Goal: Task Accomplishment & Management: Manage account settings

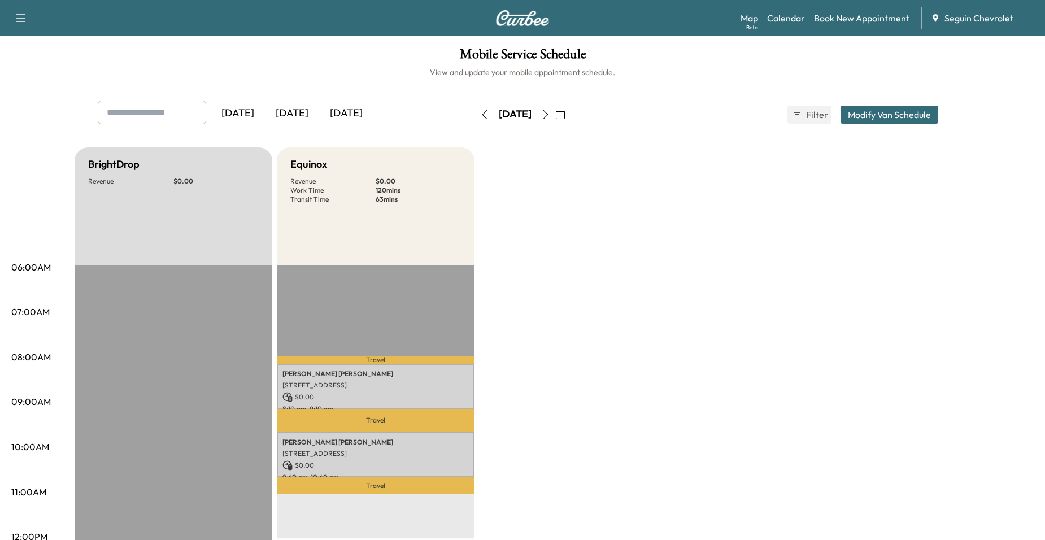
click at [555, 119] on button "button" at bounding box center [545, 115] width 19 height 18
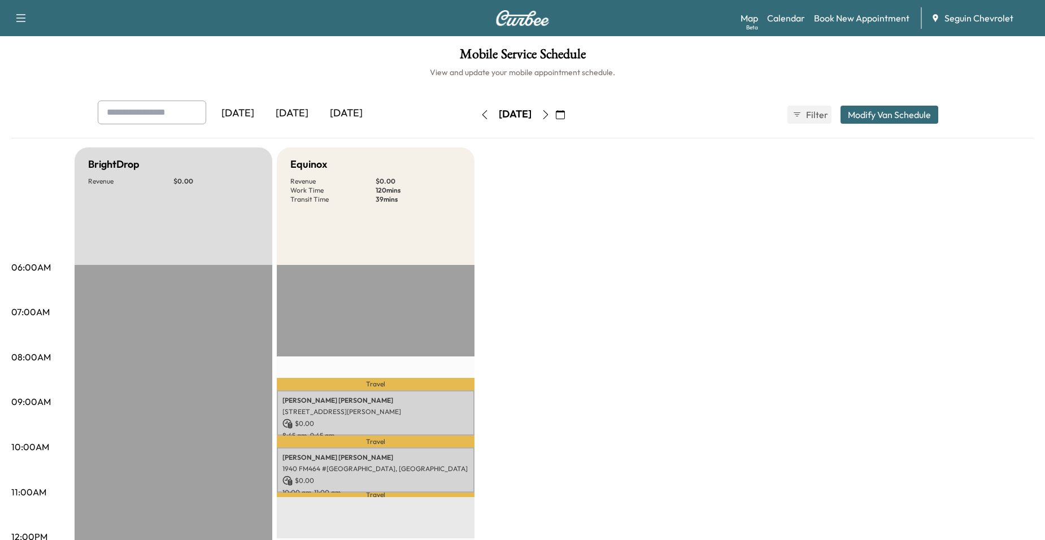
click at [480, 114] on icon "button" at bounding box center [484, 114] width 9 height 9
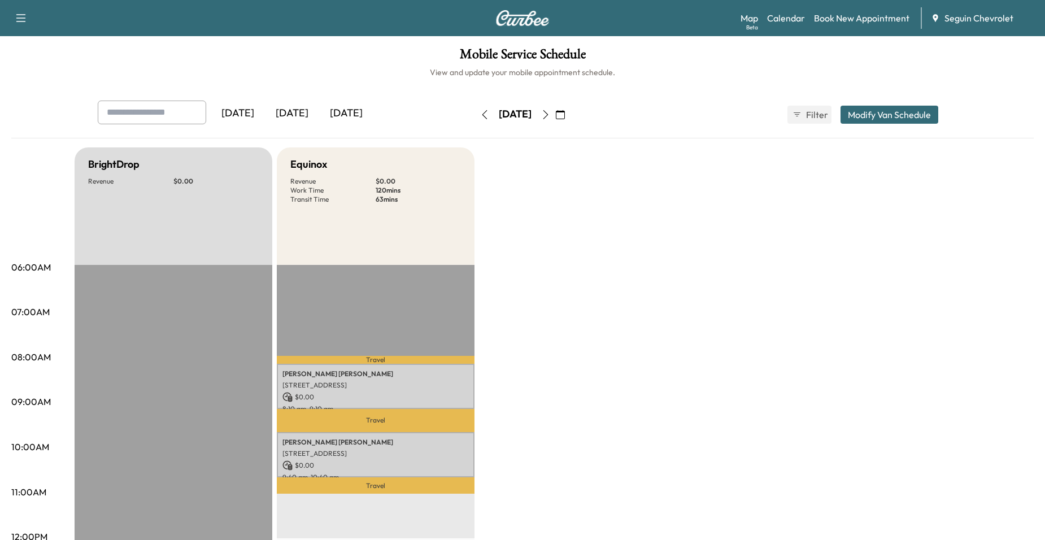
click at [555, 114] on button "button" at bounding box center [545, 115] width 19 height 18
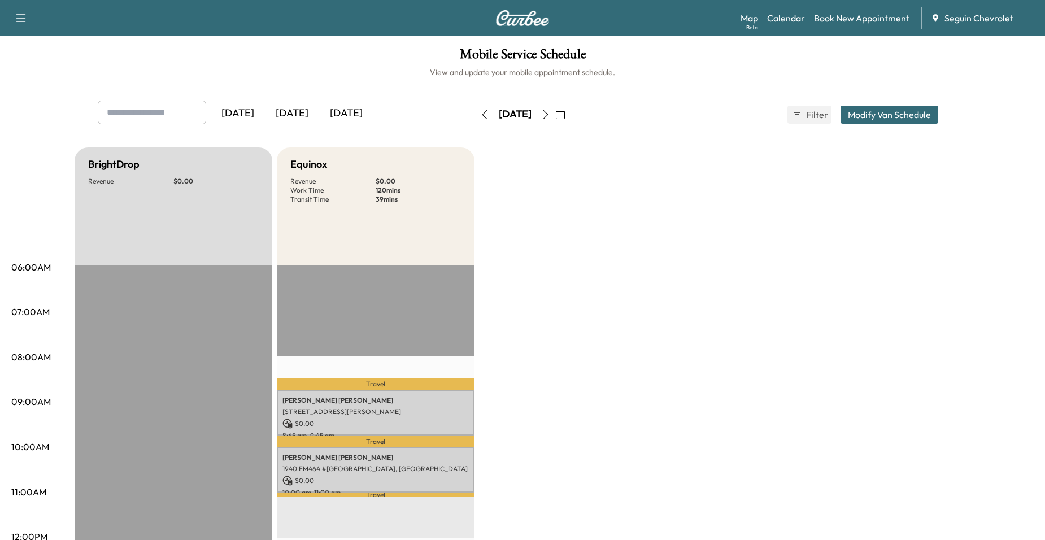
click at [550, 115] on icon "button" at bounding box center [545, 114] width 9 height 9
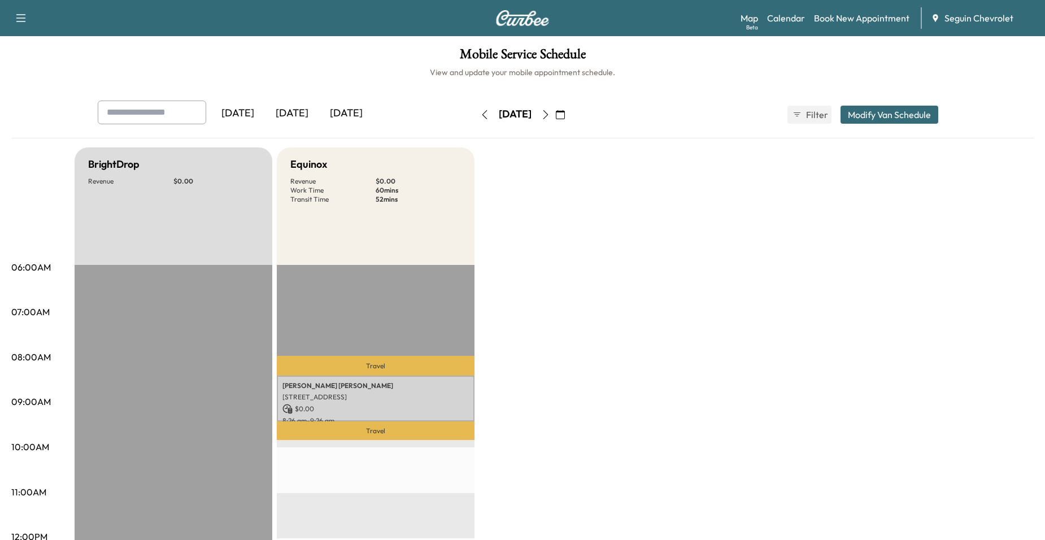
click at [550, 115] on icon "button" at bounding box center [545, 114] width 9 height 9
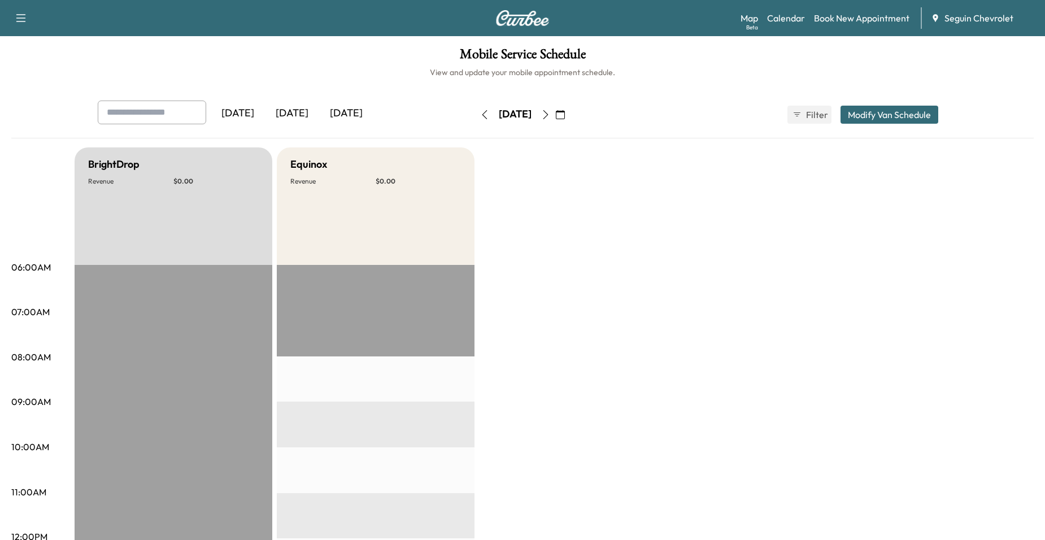
click at [550, 115] on icon "button" at bounding box center [545, 114] width 9 height 9
click at [480, 114] on icon "button" at bounding box center [484, 114] width 9 height 9
click at [475, 114] on button "button" at bounding box center [484, 115] width 19 height 18
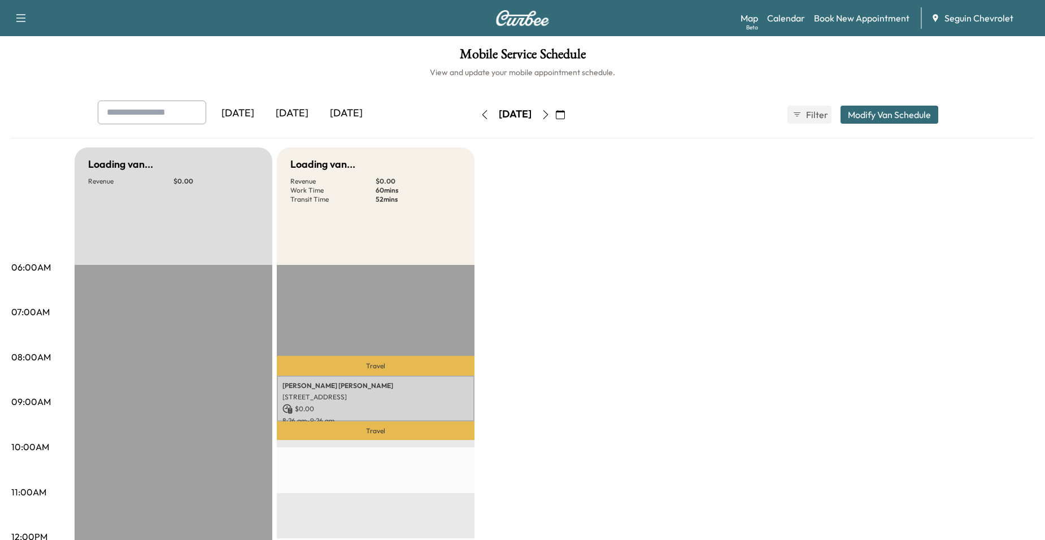
click at [475, 114] on button "button" at bounding box center [484, 115] width 19 height 18
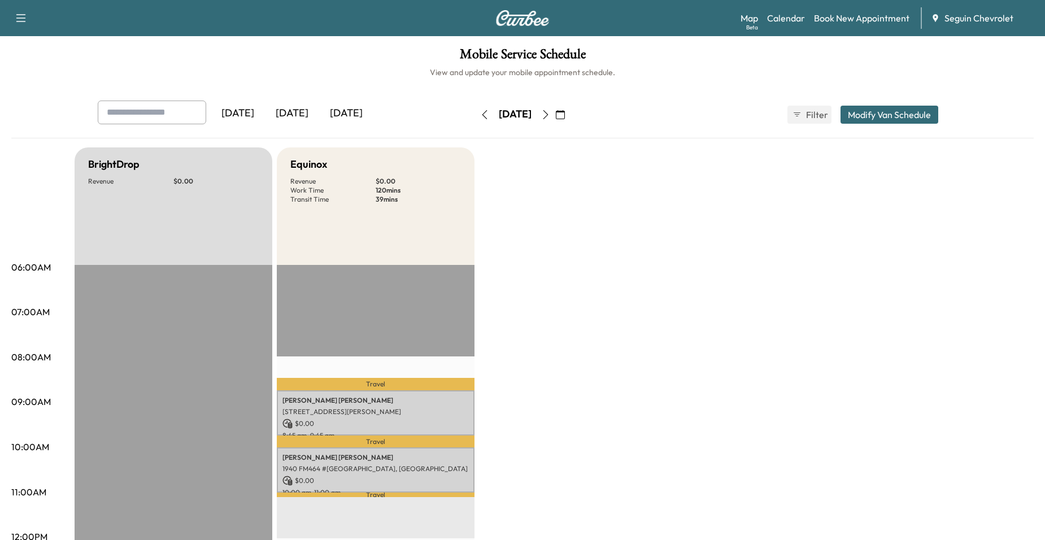
click at [475, 114] on div "[DATE]" at bounding box center [515, 115] width 80 height 18
click at [475, 115] on div "[DATE]" at bounding box center [515, 115] width 80 height 18
click at [475, 115] on button "button" at bounding box center [484, 115] width 19 height 18
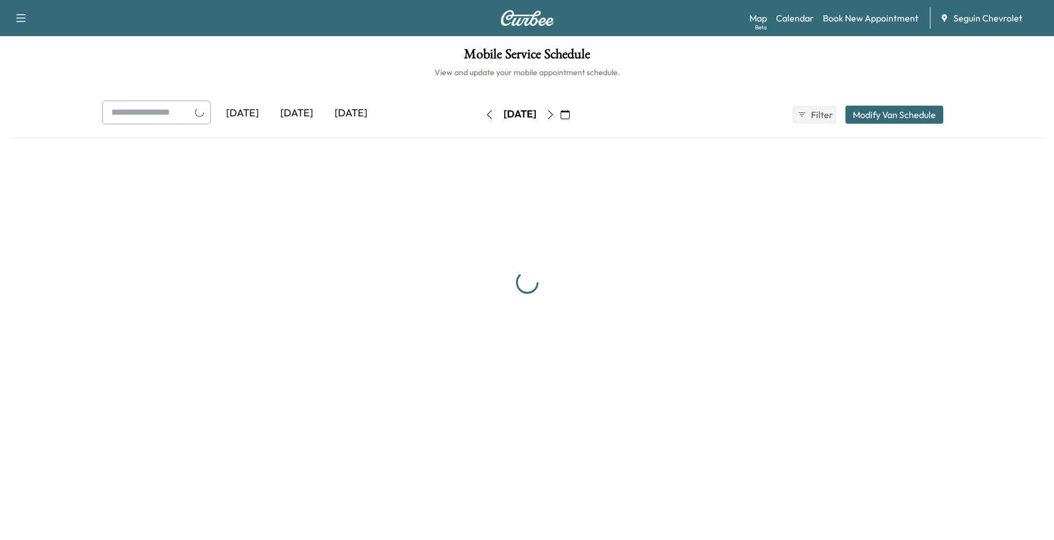
click at [485, 115] on icon "button" at bounding box center [489, 114] width 9 height 9
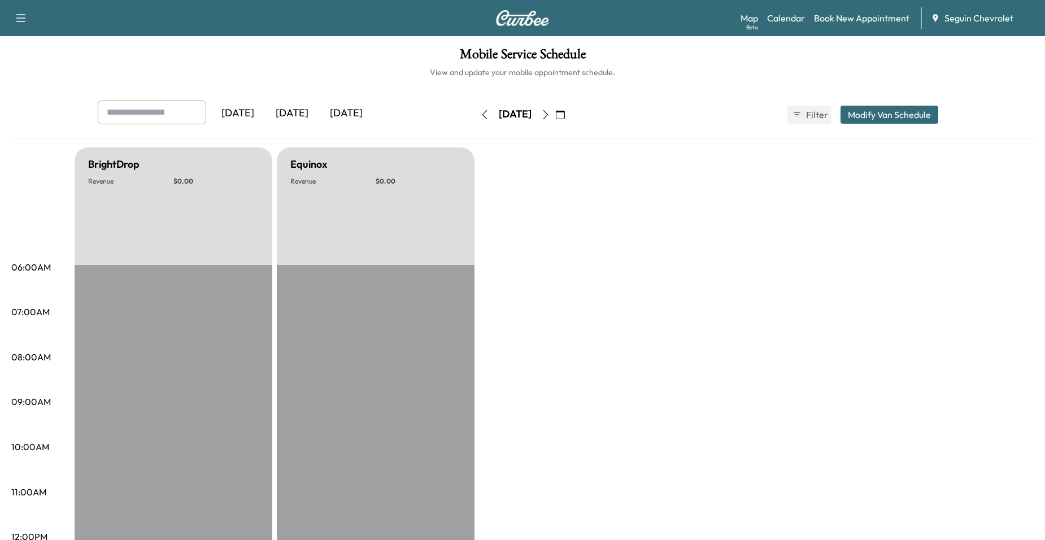
click at [555, 119] on button "button" at bounding box center [545, 115] width 19 height 18
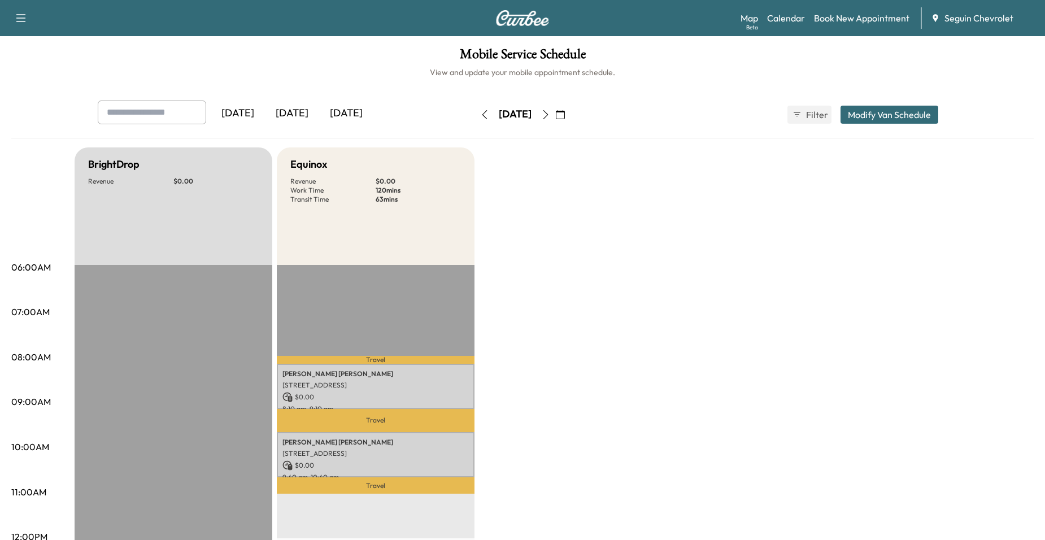
click at [555, 119] on button "button" at bounding box center [545, 115] width 19 height 18
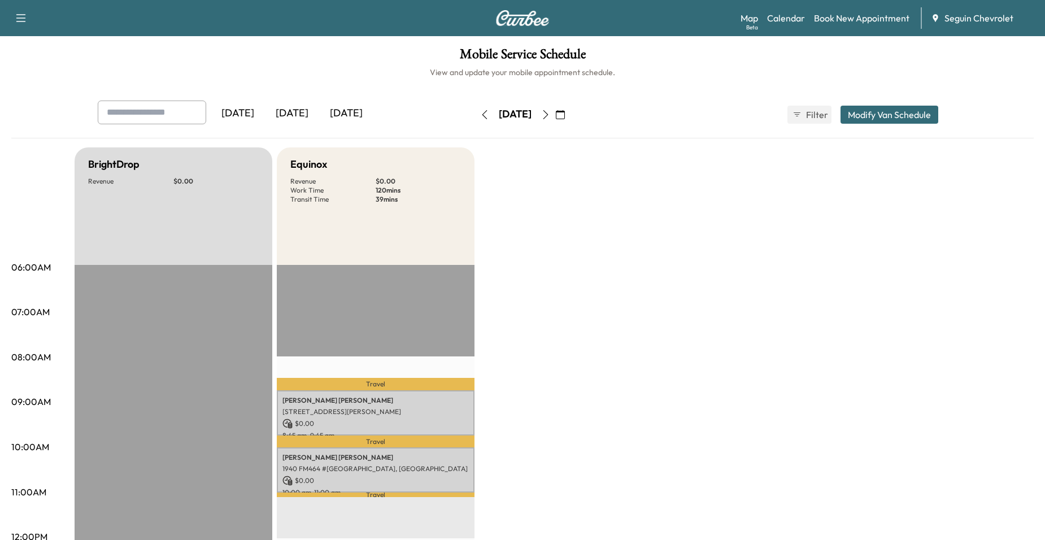
click at [480, 116] on icon "button" at bounding box center [484, 114] width 9 height 9
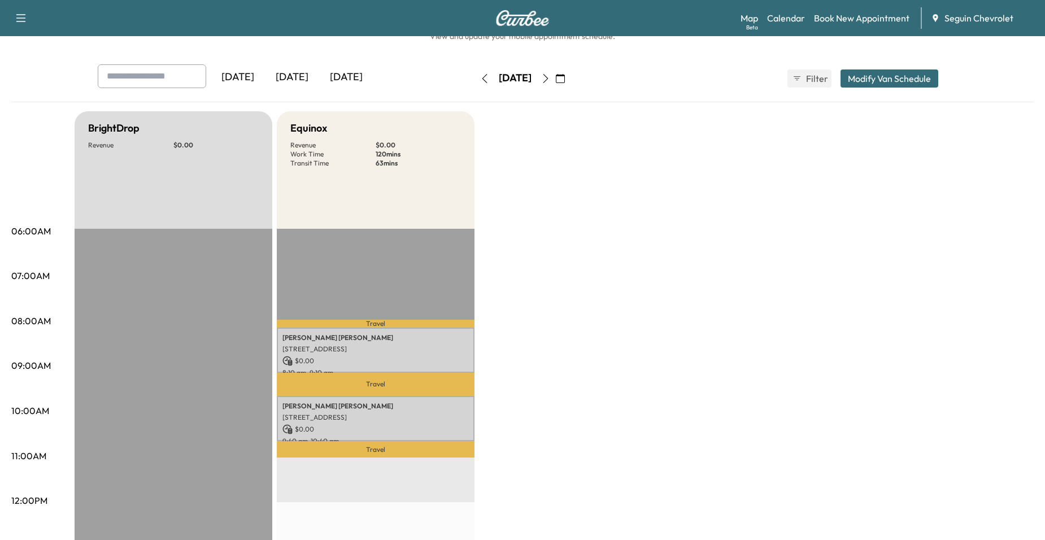
scroll to position [56, 0]
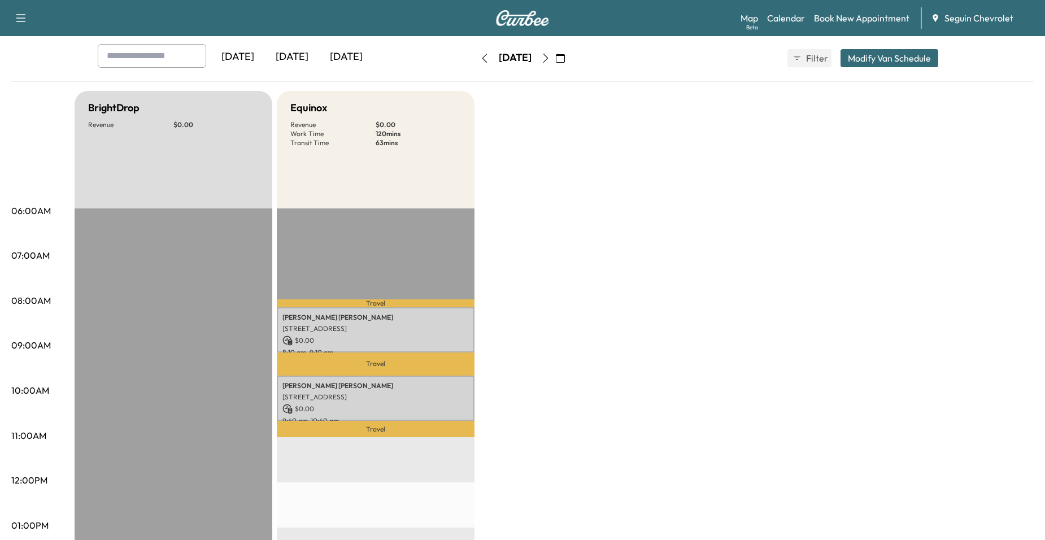
click at [555, 64] on button "button" at bounding box center [545, 58] width 19 height 18
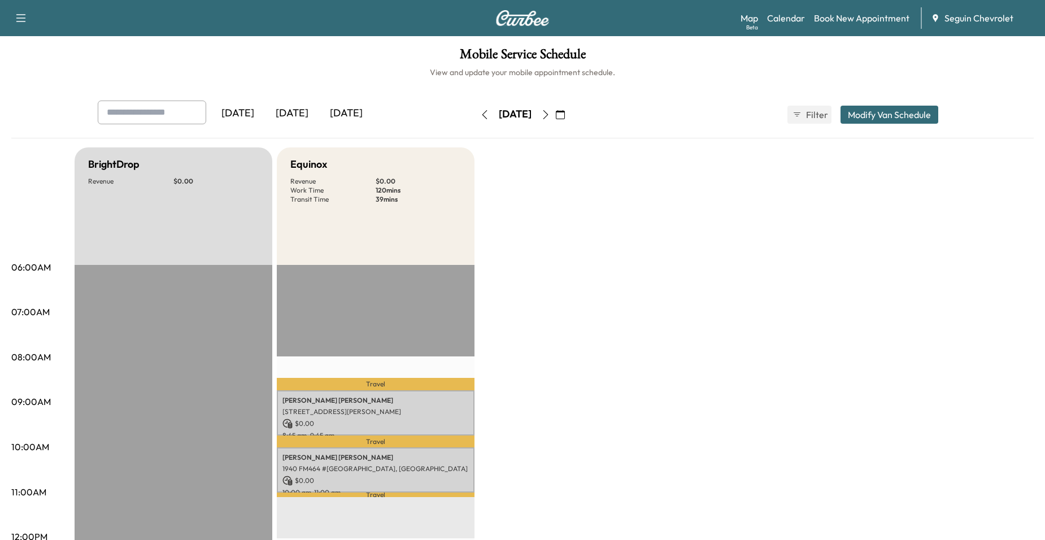
click at [570, 115] on button "button" at bounding box center [560, 115] width 19 height 18
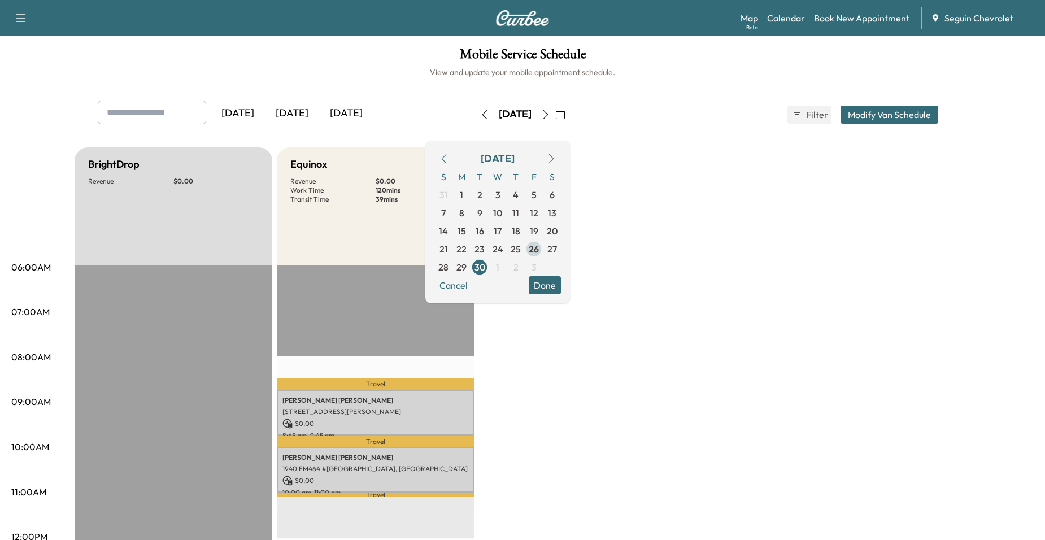
click at [539, 250] on span "26" at bounding box center [534, 249] width 10 height 14
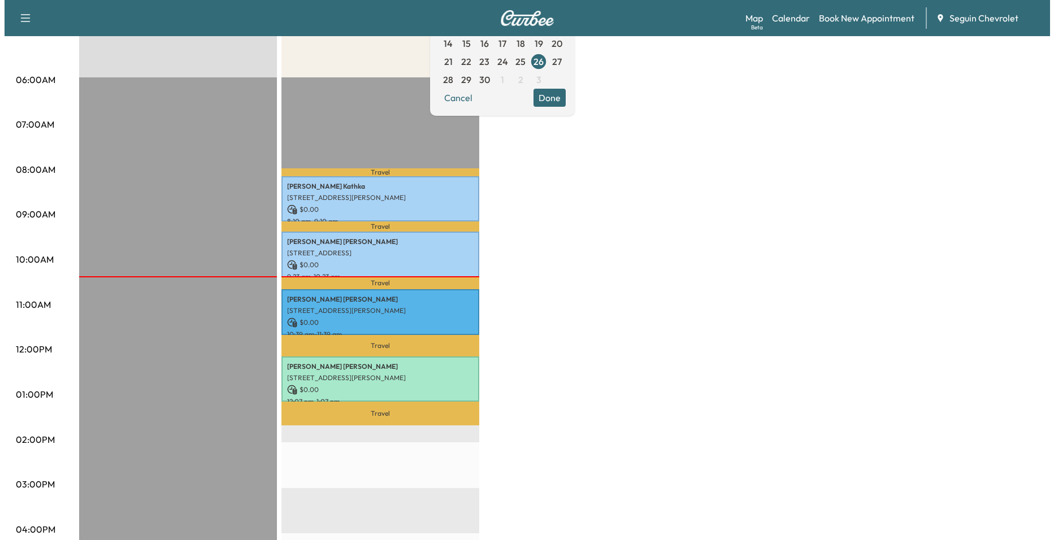
scroll to position [226, 0]
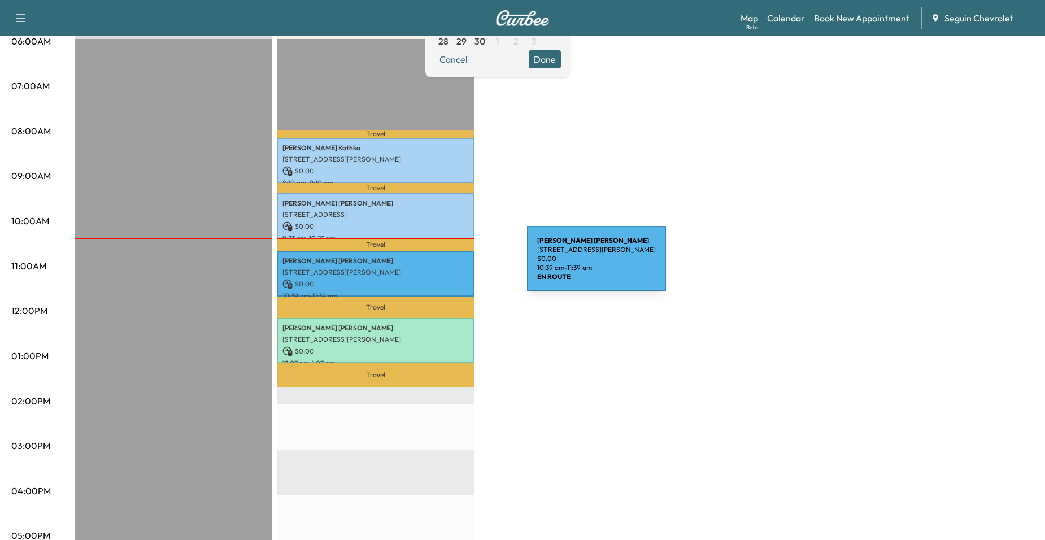
click at [442, 268] on p "[STREET_ADDRESS][PERSON_NAME]" at bounding box center [375, 272] width 186 height 9
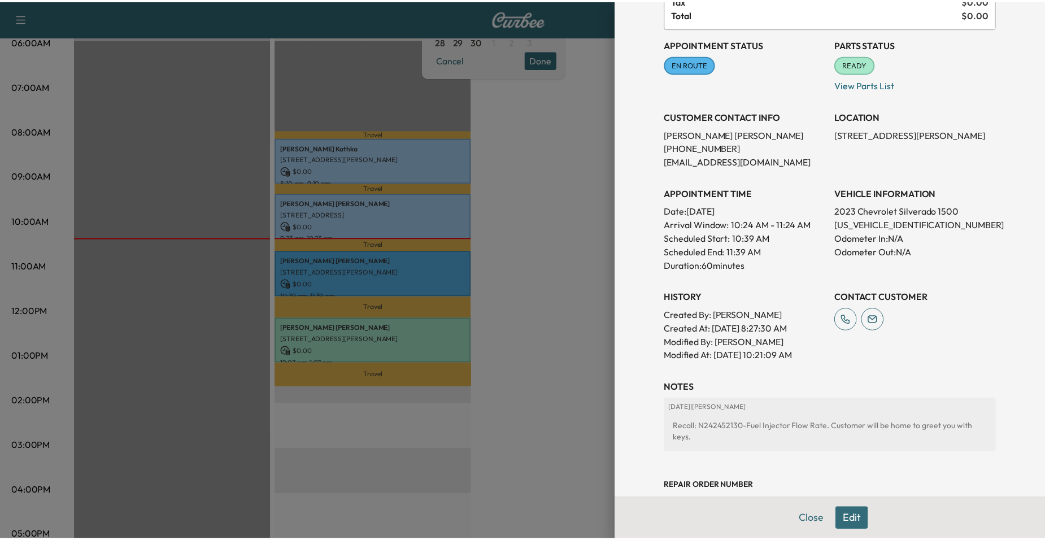
scroll to position [120, 0]
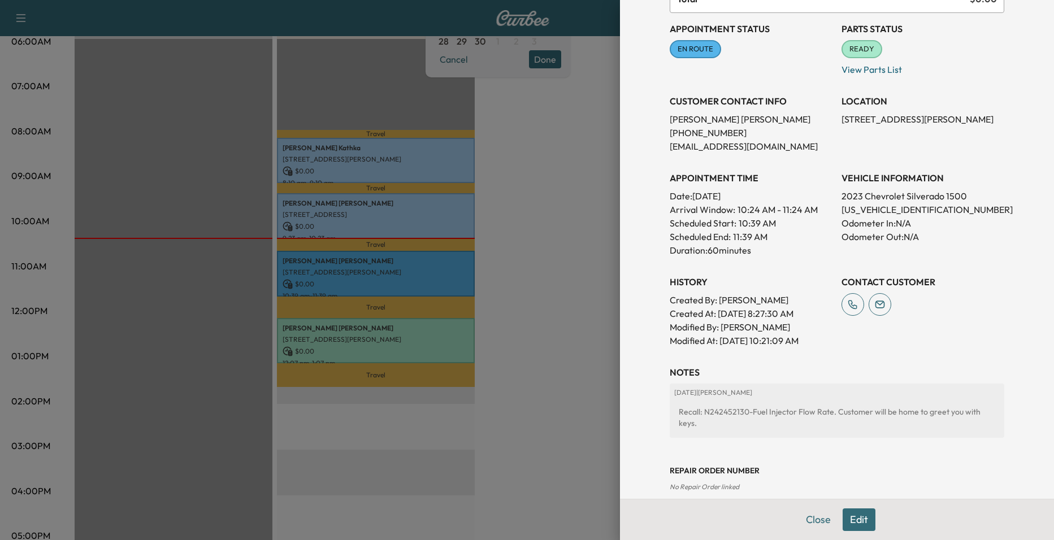
click at [589, 268] on div at bounding box center [527, 270] width 1054 height 540
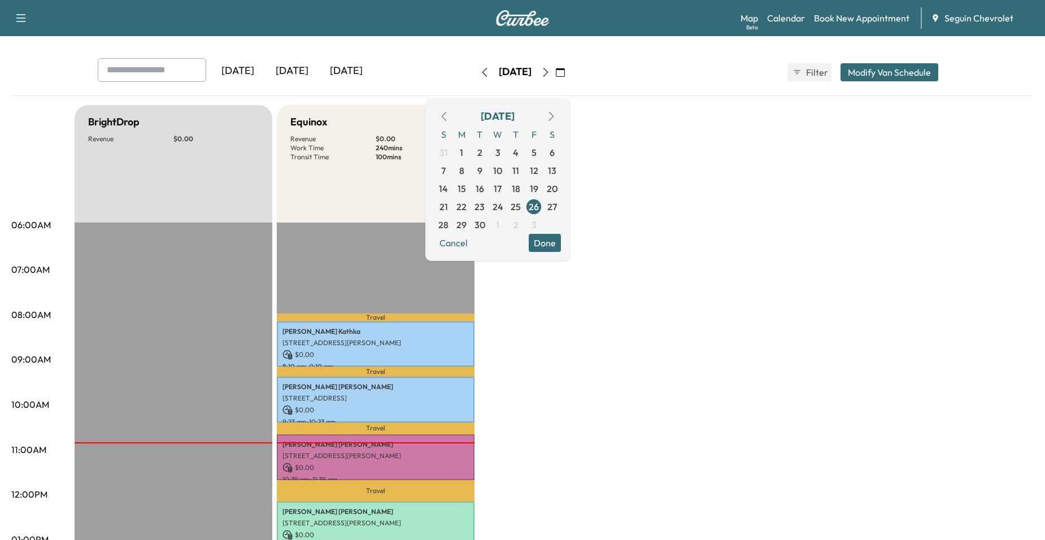
scroll to position [0, 0]
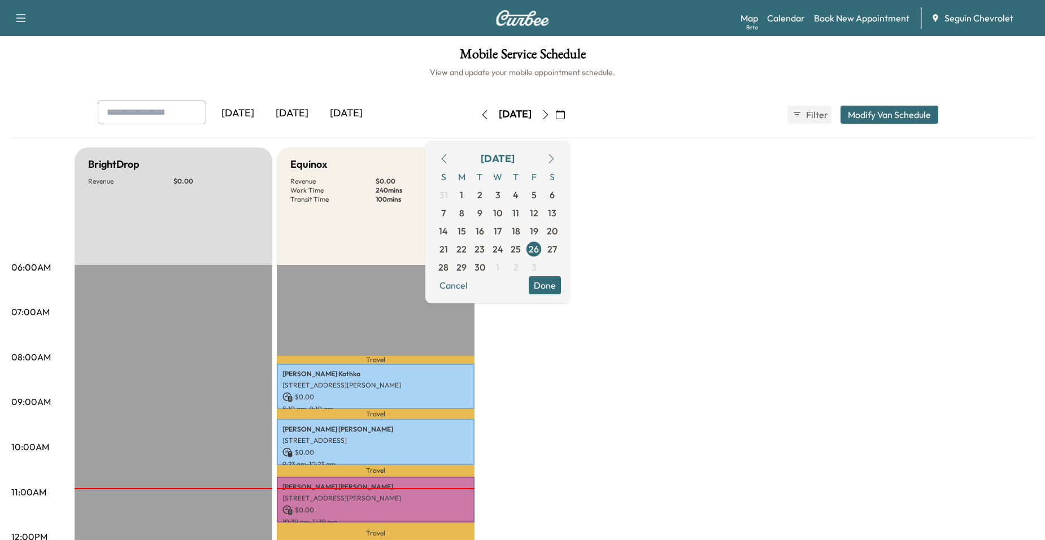
click at [419, 220] on div "Equinox Revenue $ 0.00 Work Time 240 mins Transit Time 100 mins" at bounding box center [376, 205] width 198 height 117
click at [561, 286] on button "Done" at bounding box center [545, 285] width 32 height 18
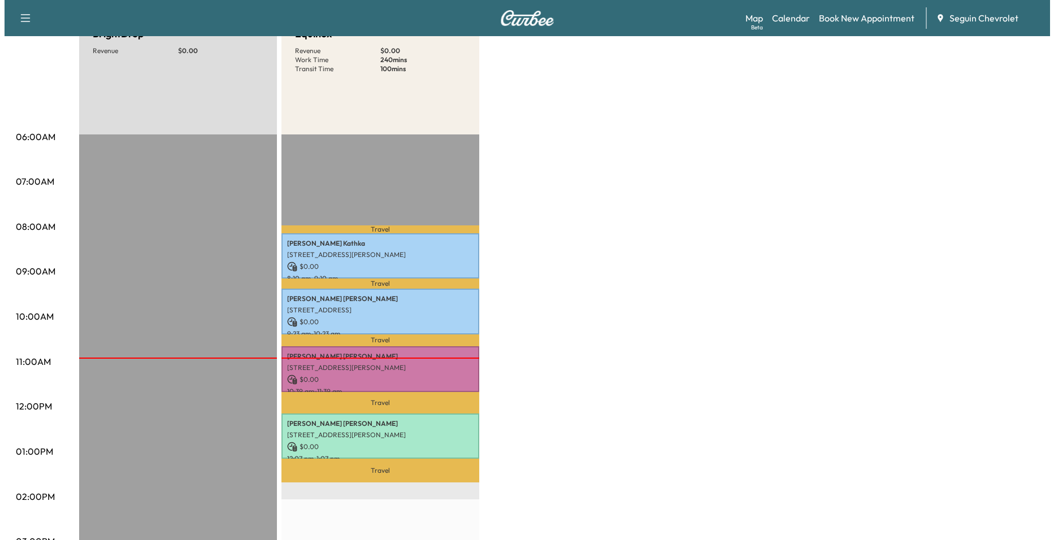
scroll to position [282, 0]
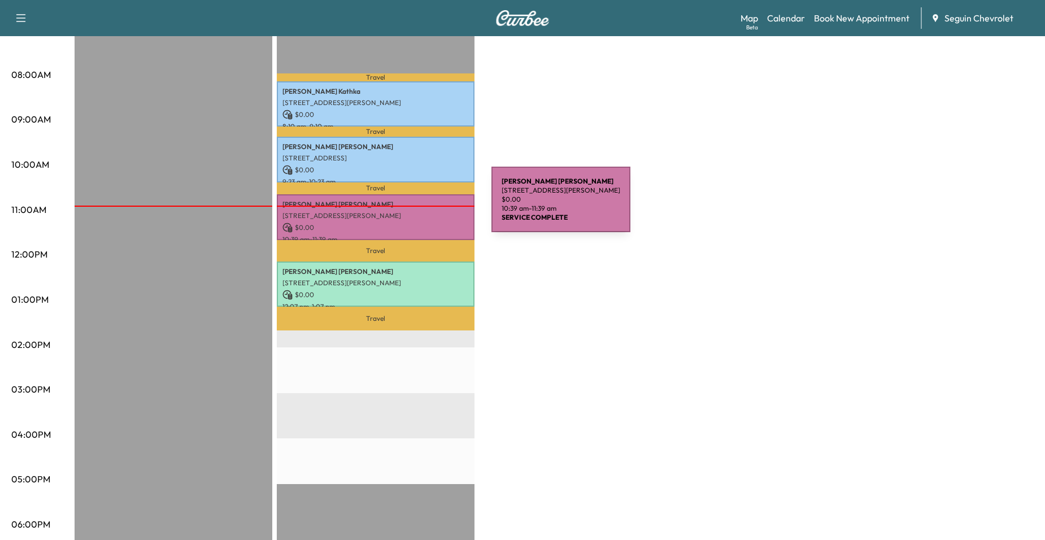
click at [407, 206] on p "[PERSON_NAME]" at bounding box center [375, 204] width 186 height 9
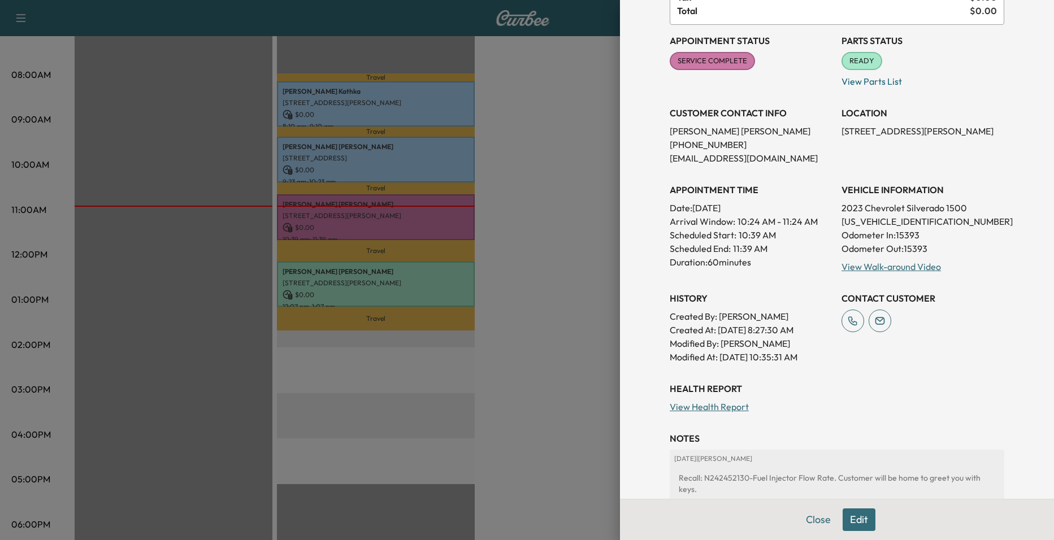
scroll to position [113, 0]
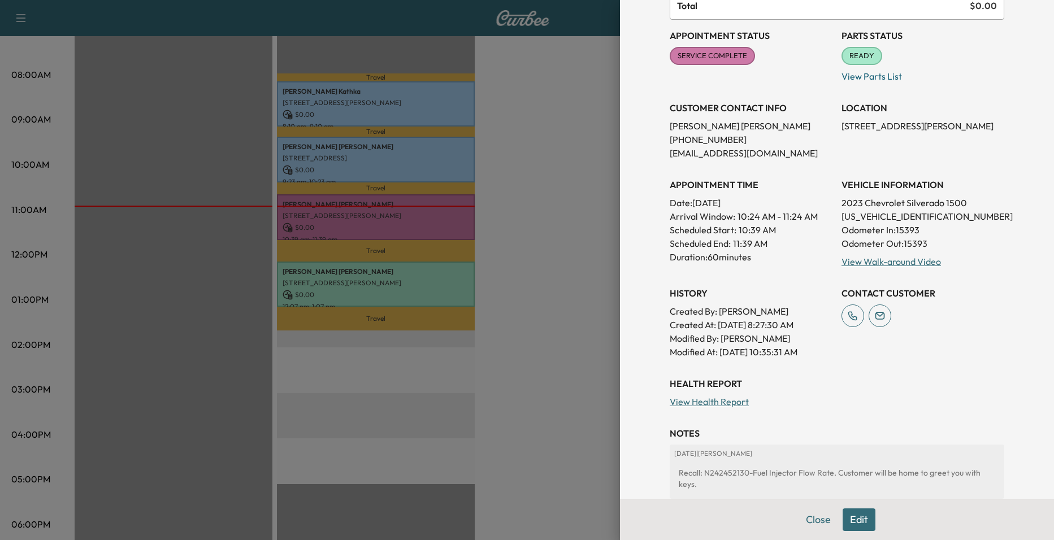
click at [574, 377] on div at bounding box center [527, 270] width 1054 height 540
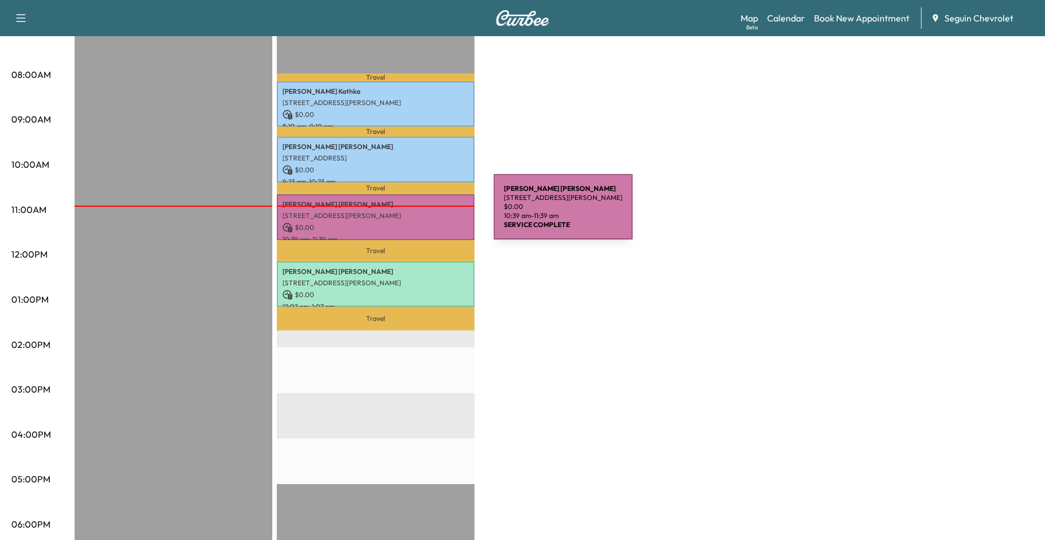
click at [409, 214] on p "[STREET_ADDRESS][PERSON_NAME]" at bounding box center [375, 215] width 186 height 9
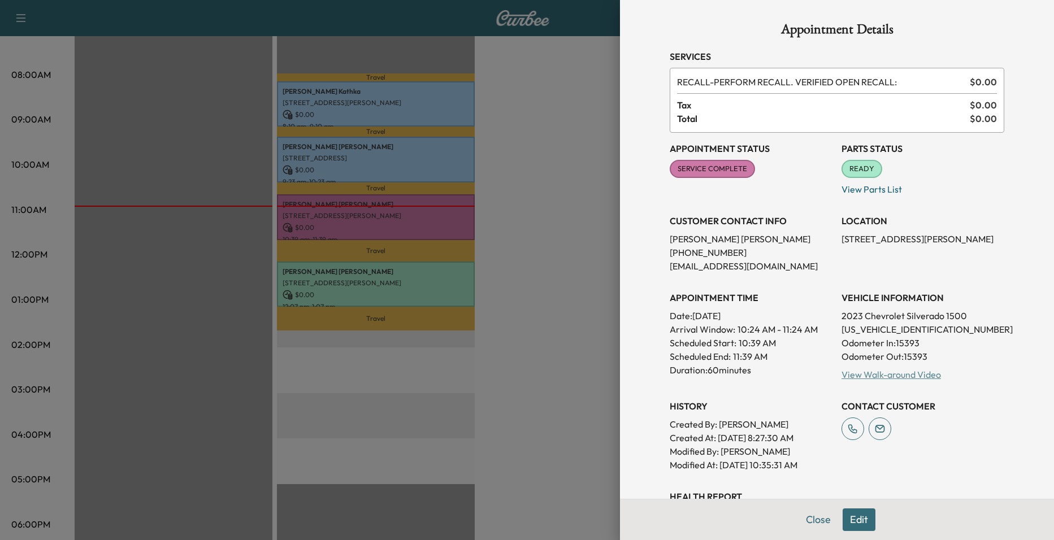
click at [879, 380] on link "View Walk-around Video" at bounding box center [890, 374] width 99 height 11
click at [851, 378] on link "View Walk-around Video" at bounding box center [890, 374] width 99 height 11
click at [184, 214] on div at bounding box center [527, 270] width 1054 height 540
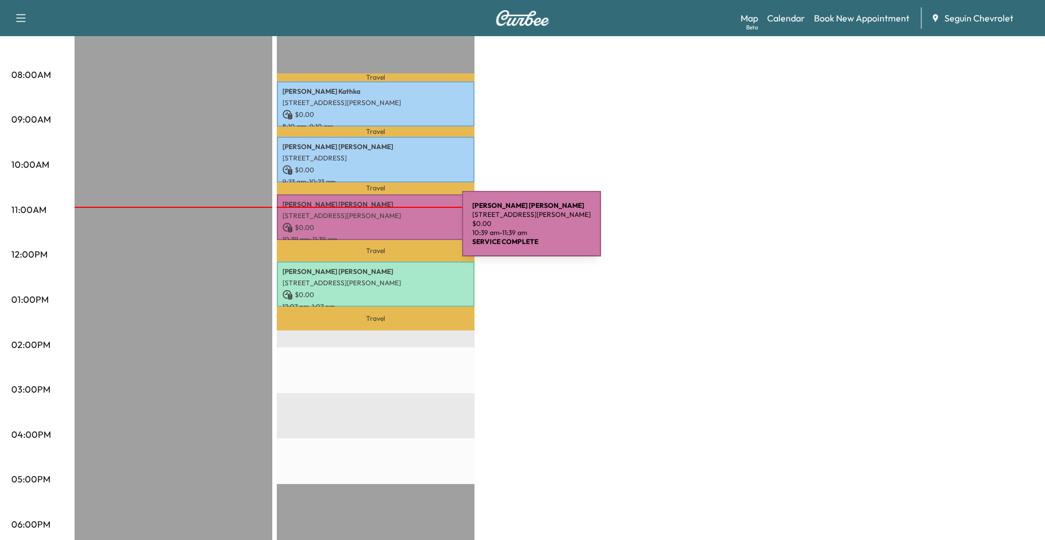
click at [377, 230] on div "[PERSON_NAME] [STREET_ADDRESS][PERSON_NAME] $ 0.00 10:39 am - 11:39 am" at bounding box center [376, 217] width 198 height 46
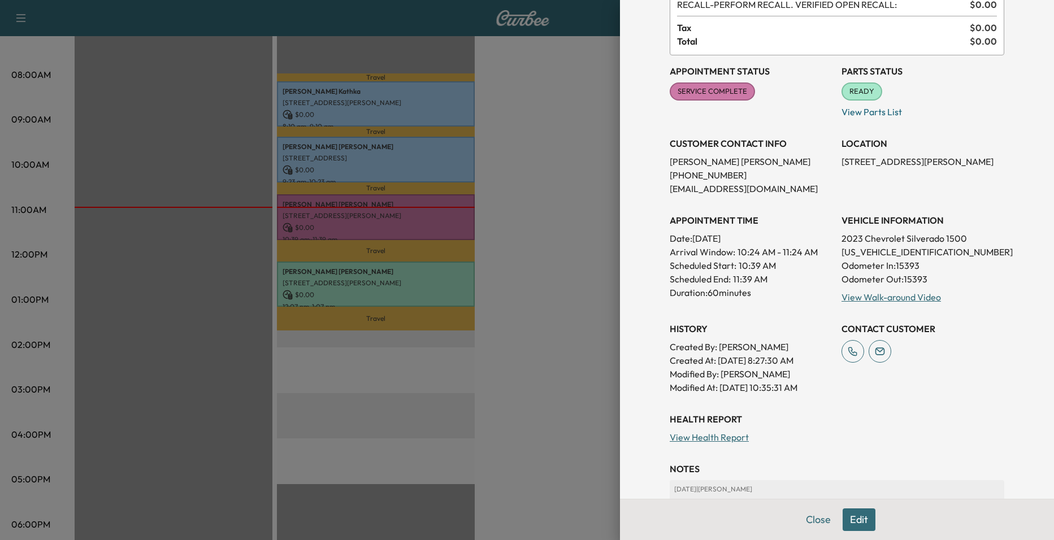
scroll to position [0, 0]
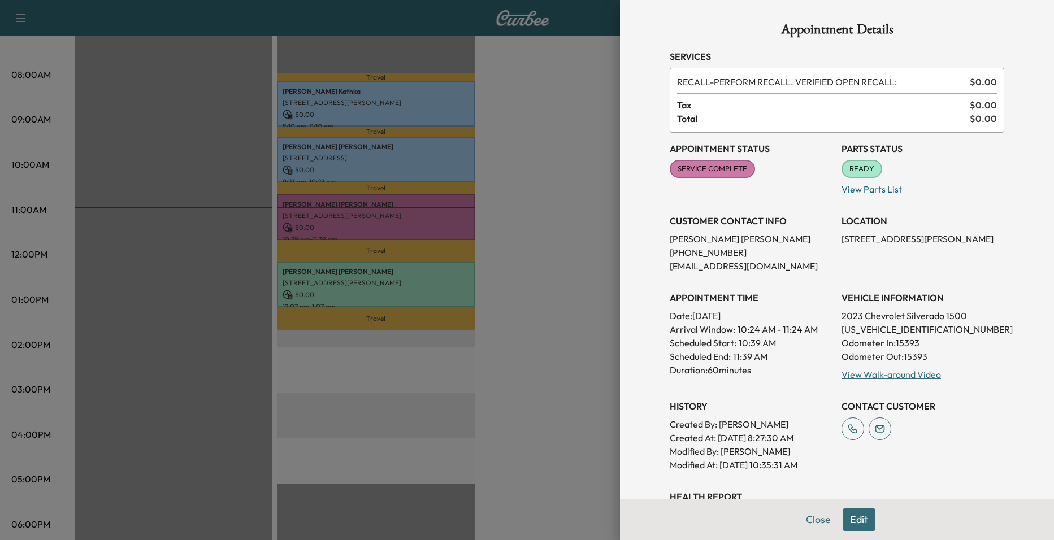
click at [550, 306] on div at bounding box center [527, 270] width 1054 height 540
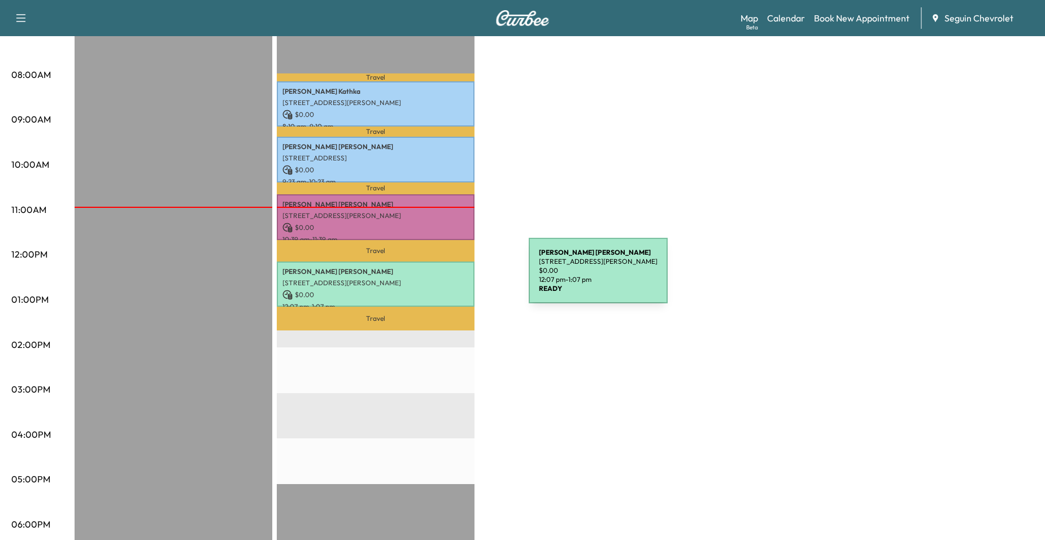
click at [444, 278] on p "[STREET_ADDRESS][PERSON_NAME]" at bounding box center [375, 282] width 186 height 9
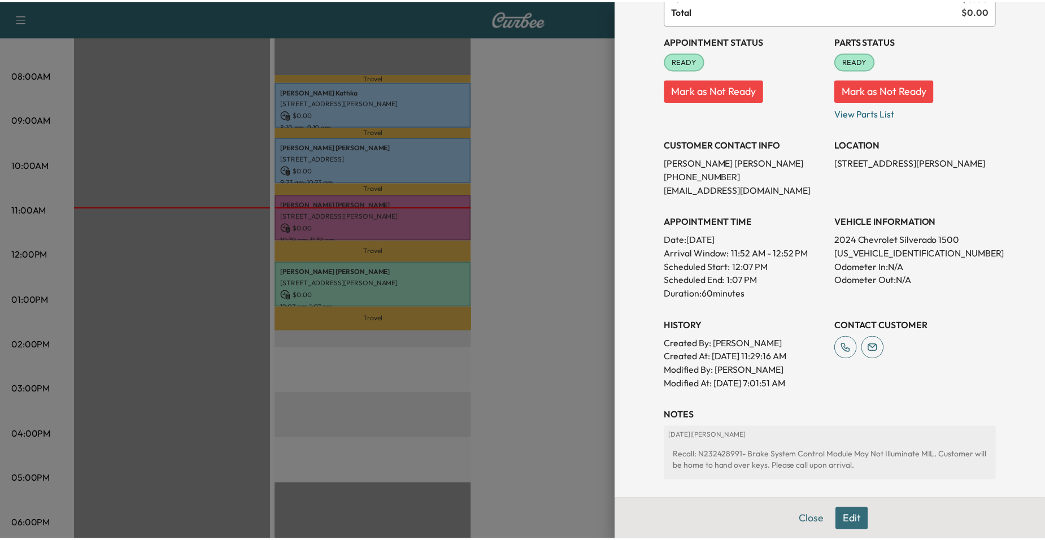
scroll to position [113, 0]
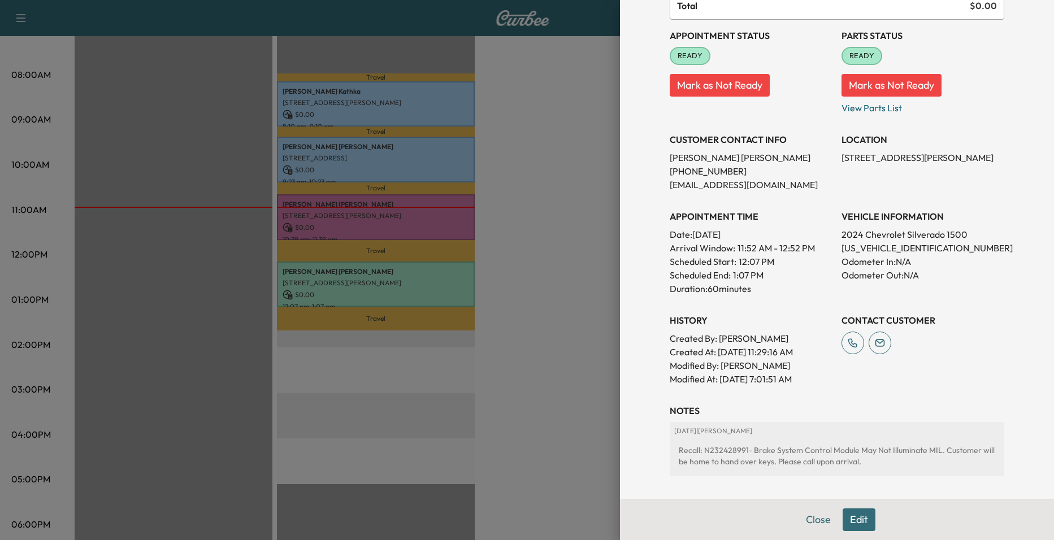
click at [456, 375] on div at bounding box center [527, 270] width 1054 height 540
